Goal: Task Accomplishment & Management: Use online tool/utility

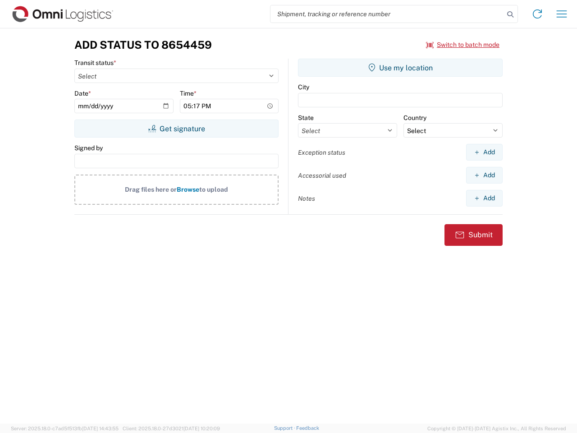
click at [387, 14] on input "search" at bounding box center [386, 13] width 233 height 17
click at [510, 14] on icon at bounding box center [510, 14] width 13 height 13
click at [537, 14] on icon at bounding box center [537, 14] width 14 height 14
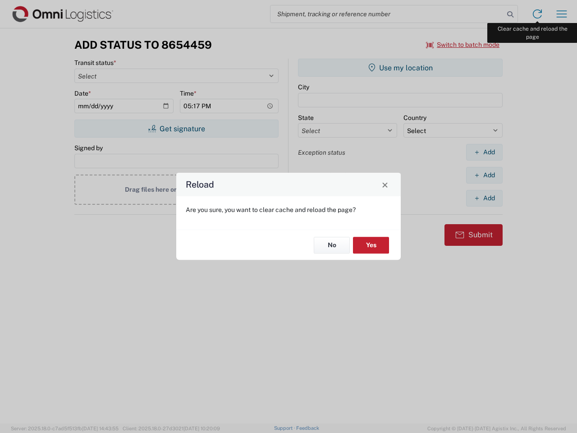
click at [562, 14] on div "Reload Are you sure, you want to clear cache and reload the page? No Yes" at bounding box center [288, 216] width 577 height 433
click at [463, 45] on div "Reload Are you sure, you want to clear cache and reload the page? No Yes" at bounding box center [288, 216] width 577 height 433
click at [176, 128] on div "Reload Are you sure, you want to clear cache and reload the page? No Yes" at bounding box center [288, 216] width 577 height 433
click at [400, 68] on div "Reload Are you sure, you want to clear cache and reload the page? No Yes" at bounding box center [288, 216] width 577 height 433
click at [484, 152] on div "Reload Are you sure, you want to clear cache and reload the page? No Yes" at bounding box center [288, 216] width 577 height 433
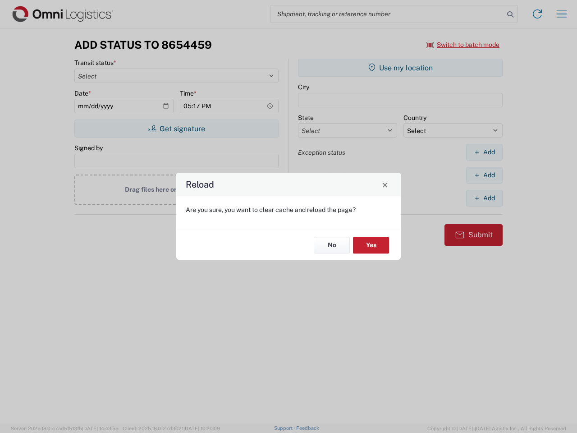
click at [484, 175] on div "Reload Are you sure, you want to clear cache and reload the page? No Yes" at bounding box center [288, 216] width 577 height 433
click at [484, 198] on div "Reload Are you sure, you want to clear cache and reload the page? No Yes" at bounding box center [288, 216] width 577 height 433
